Goal: Find specific page/section: Find specific page/section

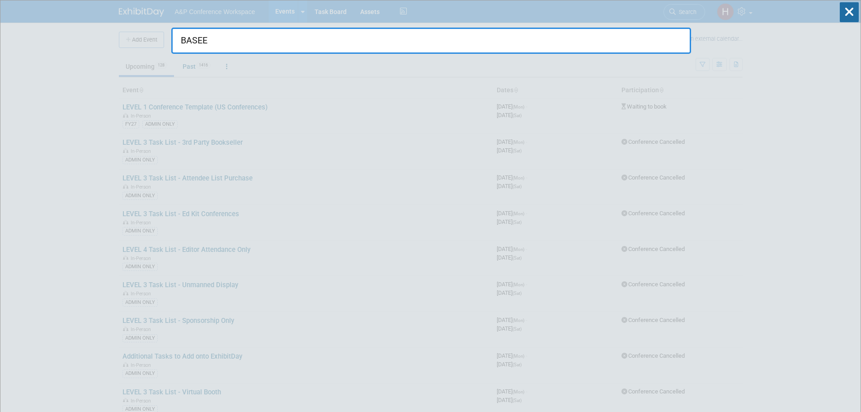
click at [241, 35] on input "BASEE" at bounding box center [431, 41] width 520 height 26
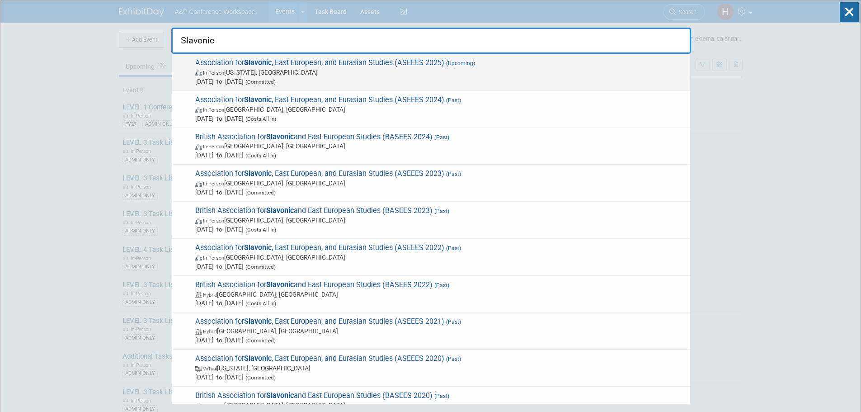
type input "Slavonic"
click at [231, 60] on span "Association for Slavonic , East European, and Eurasian Studies (ASEEES 2025) (U…" at bounding box center [439, 72] width 493 height 28
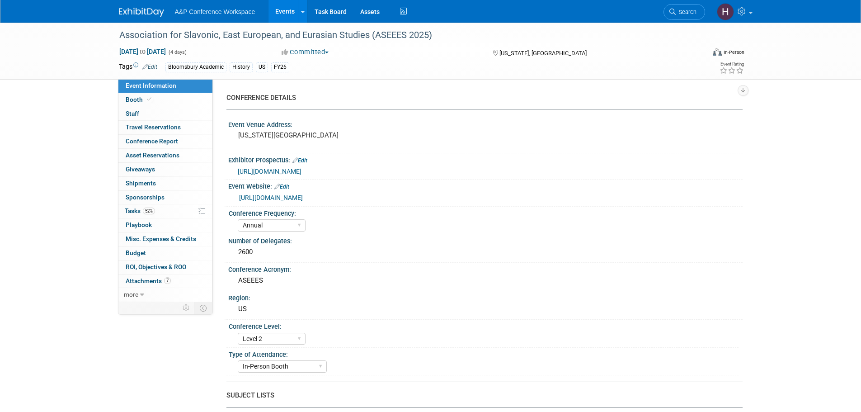
select select "Annual"
select select "Level 2"
select select "In-Person Booth"
select select "History"
select select "Bloomsbury Academic"
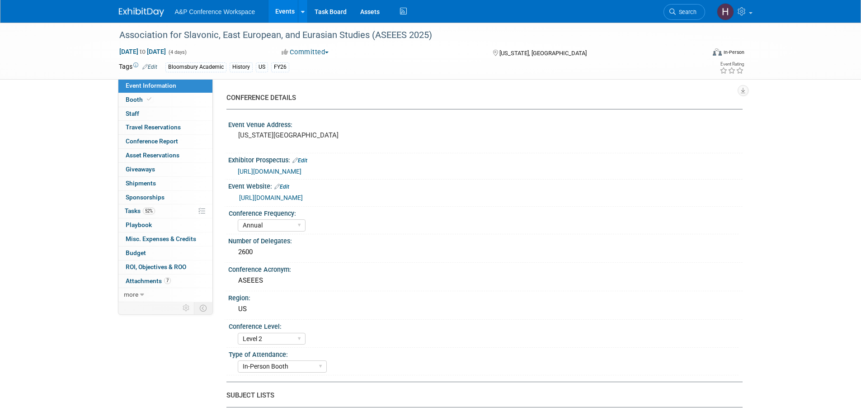
select select "[PERSON_NAME]"
select select "Ami Reitmeier"
select select "Networking/Commissioning"
click at [147, 213] on span "52%" at bounding box center [149, 211] width 12 height 7
